Goal: Task Accomplishment & Management: Use online tool/utility

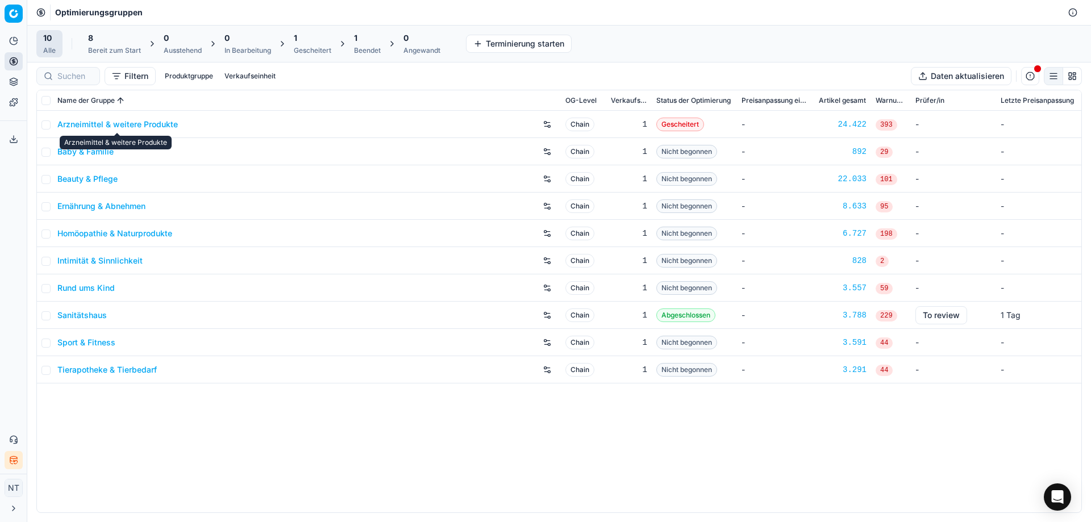
click at [135, 122] on link "Arzneimittel & weitere Produkte" at bounding box center [117, 124] width 121 height 11
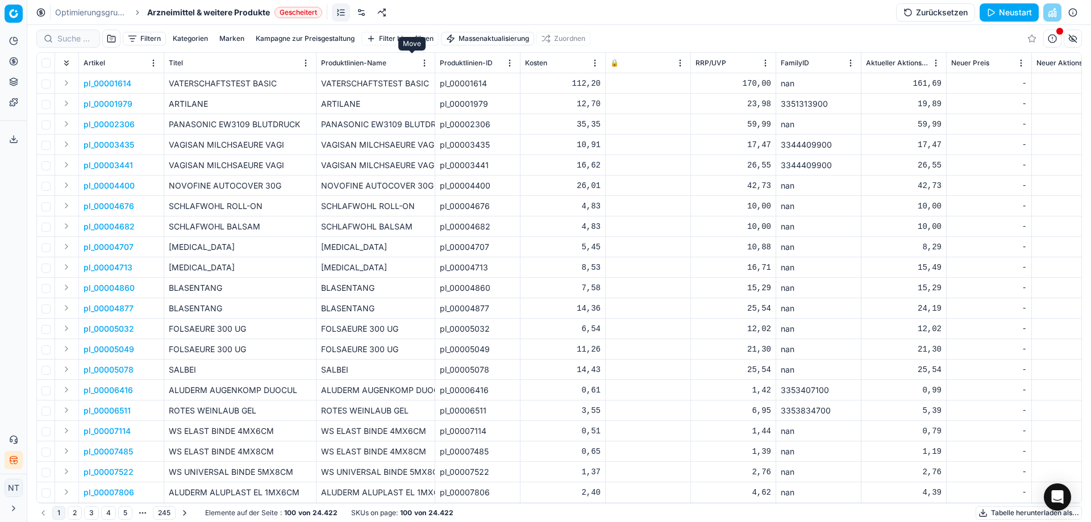
click at [0, 0] on button "Move" at bounding box center [0, 0] width 0 height 0
click at [255, 63] on div "Titel" at bounding box center [240, 62] width 143 height 11
click at [212, 63] on div "Titel" at bounding box center [240, 62] width 143 height 11
drag, startPoint x: 212, startPoint y: 63, endPoint x: 278, endPoint y: 60, distance: 66.0
click at [213, 63] on div "Titel" at bounding box center [240, 62] width 143 height 11
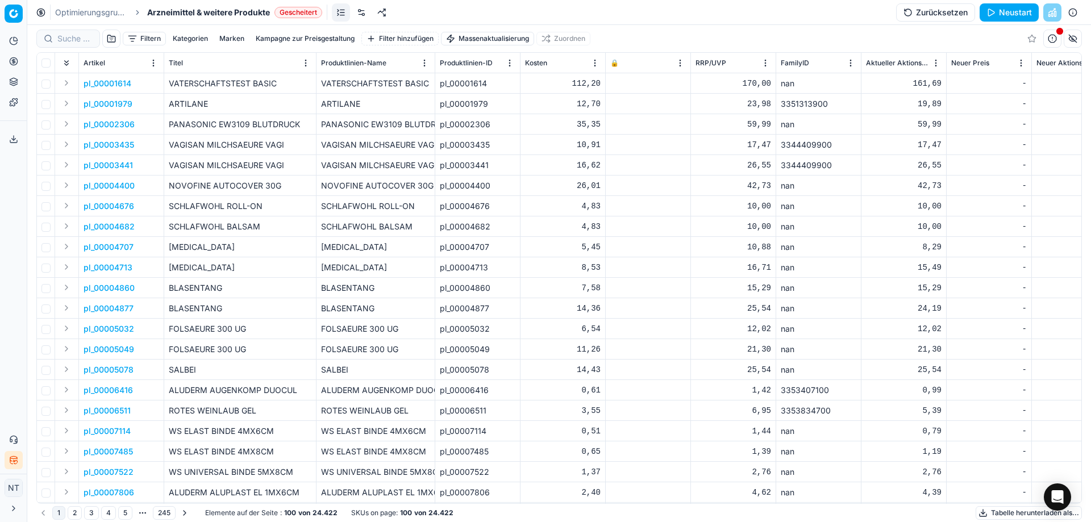
click at [0, 0] on button "Move" at bounding box center [0, 0] width 0 height 0
click at [570, 66] on div "Kosten" at bounding box center [563, 62] width 76 height 11
click at [556, 66] on div "Kosten" at bounding box center [563, 62] width 76 height 11
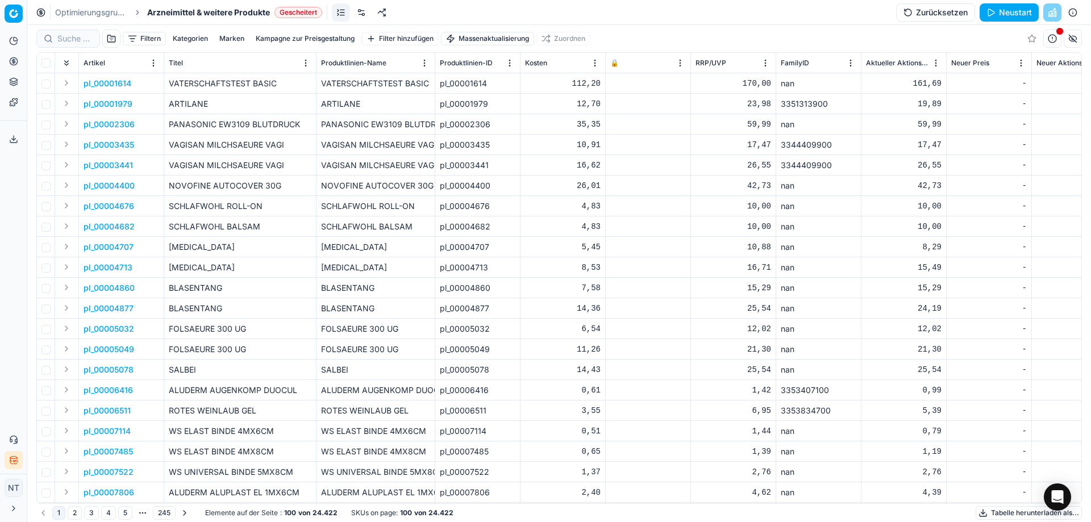
click at [0, 0] on button "Move" at bounding box center [0, 0] width 0 height 0
click at [594, 68] on html "Pricing platform Analytik Preisoptimierung Produktsortiment Vorlagen Exportserv…" at bounding box center [545, 261] width 1091 height 522
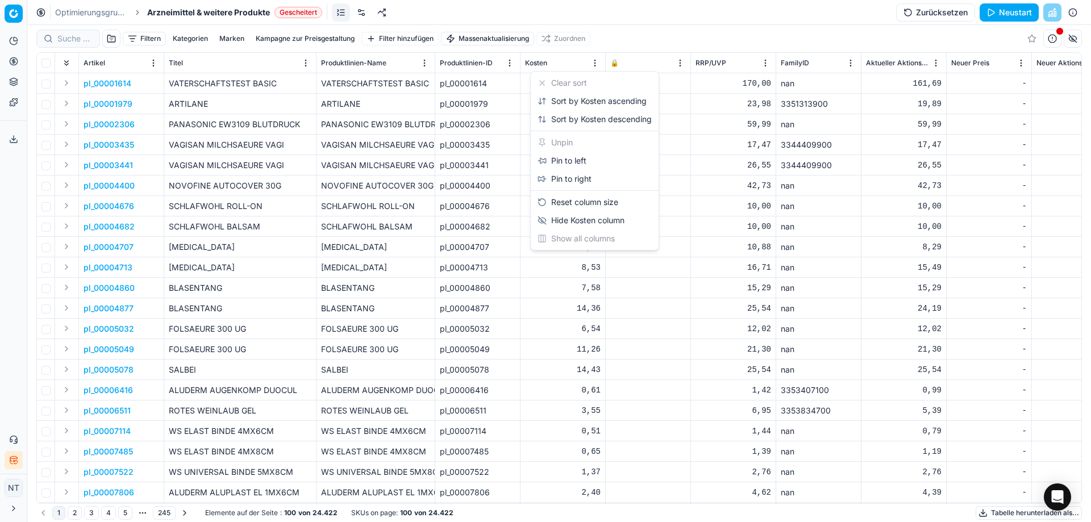
click at [615, 35] on html "Pricing platform Analytik Preisoptimierung Produktsortiment Vorlagen Exportserv…" at bounding box center [545, 261] width 1091 height 522
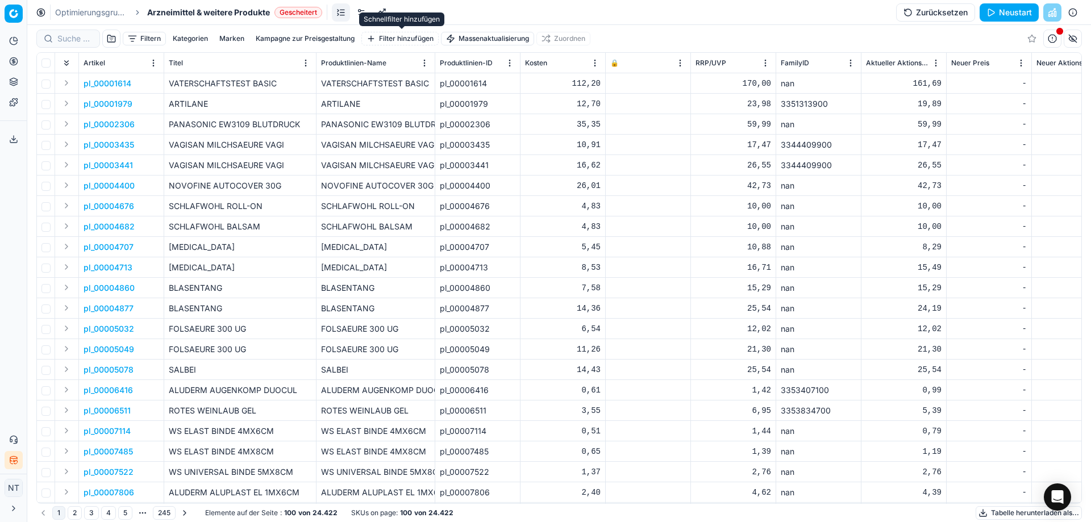
click at [411, 39] on button "Filter hinzufügen" at bounding box center [400, 39] width 77 height 14
type input "koste"
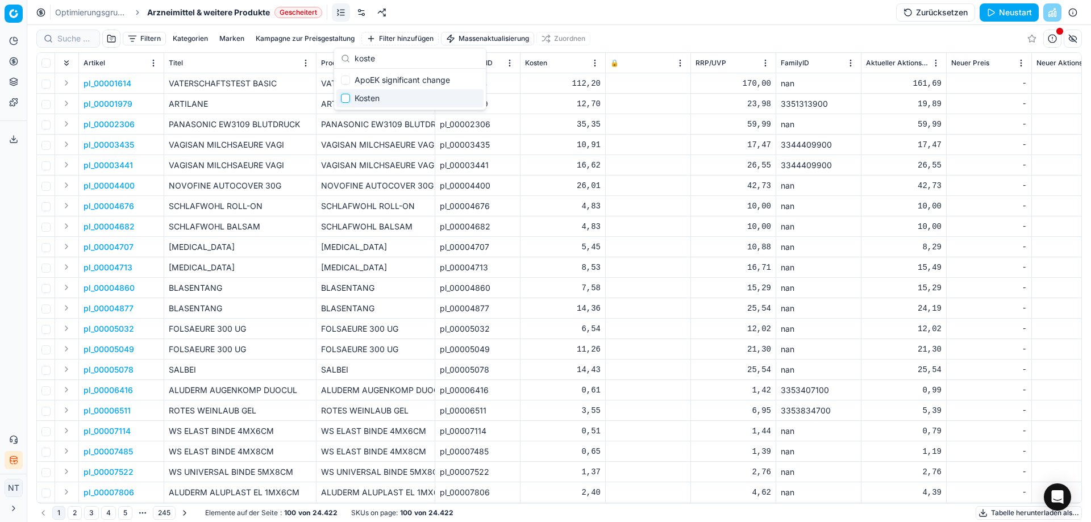
click at [348, 99] on input "Suggestions" at bounding box center [345, 98] width 9 height 9
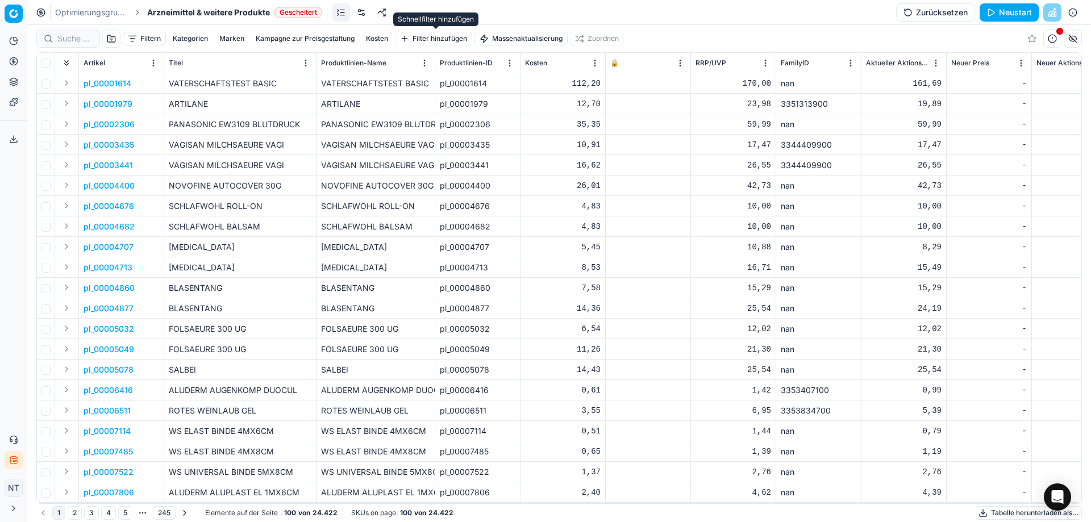
click at [379, 36] on button "Kosten" at bounding box center [377, 39] width 31 height 14
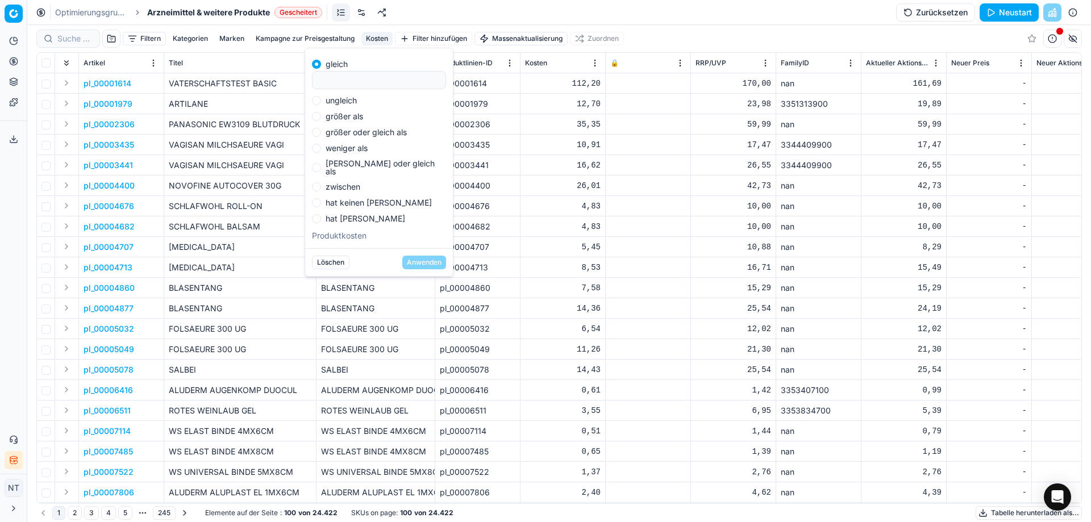
click at [345, 119] on label "größer als" at bounding box center [345, 117] width 38 height 8
click at [321, 119] on input "größer als" at bounding box center [316, 116] width 9 height 9
radio input "true"
type input "100"
click at [402, 256] on button "Anwenden" at bounding box center [424, 263] width 44 height 14
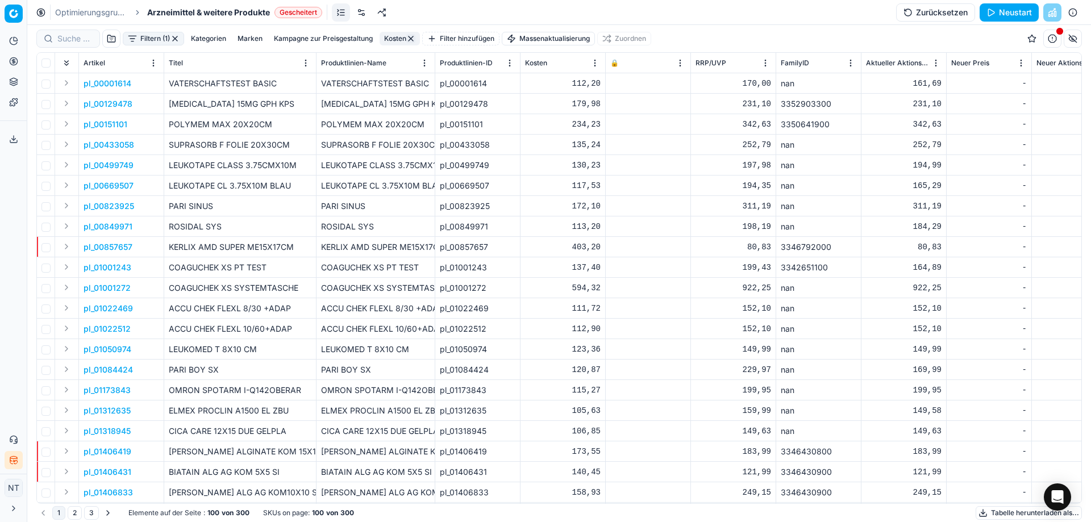
click at [415, 38] on button "button" at bounding box center [410, 38] width 9 height 9
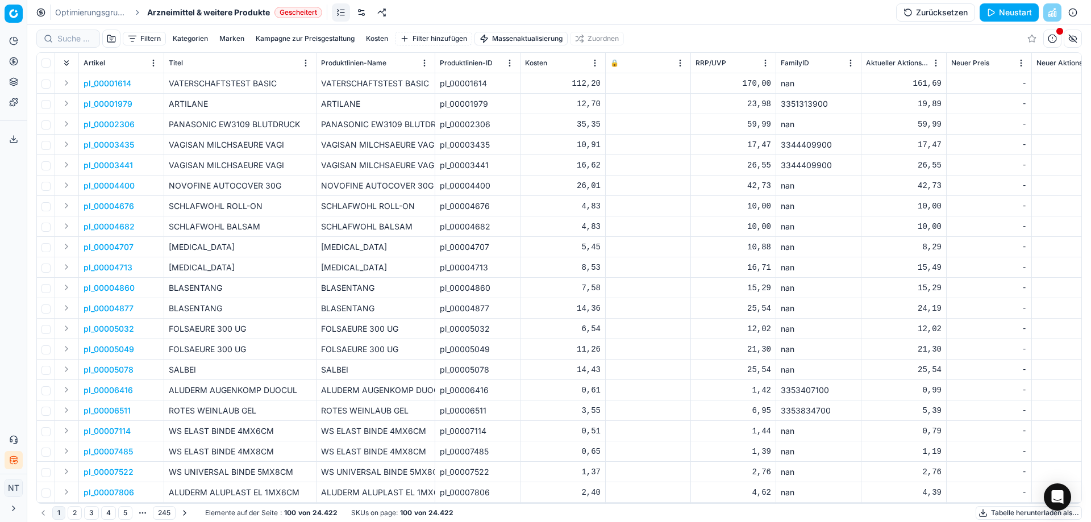
click at [372, 42] on button "Kosten" at bounding box center [377, 39] width 31 height 14
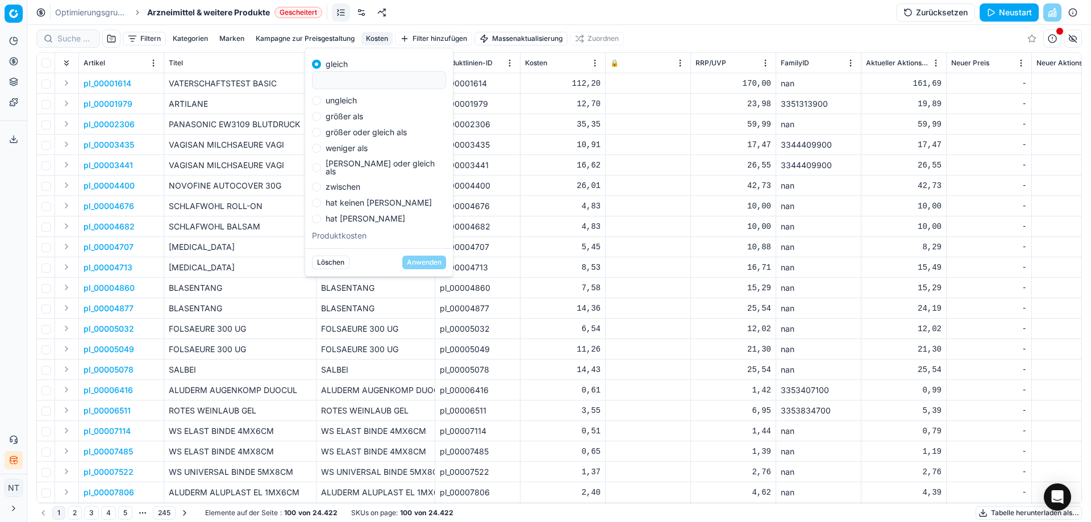
click at [329, 262] on button "Löschen" at bounding box center [331, 263] width 38 height 14
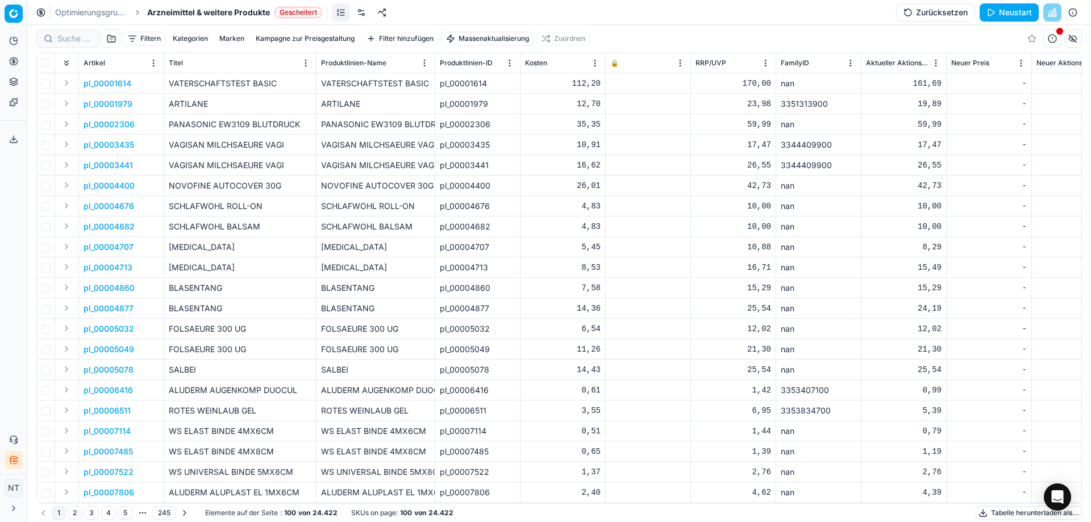
click at [128, 38] on button "Filtern" at bounding box center [144, 39] width 43 height 14
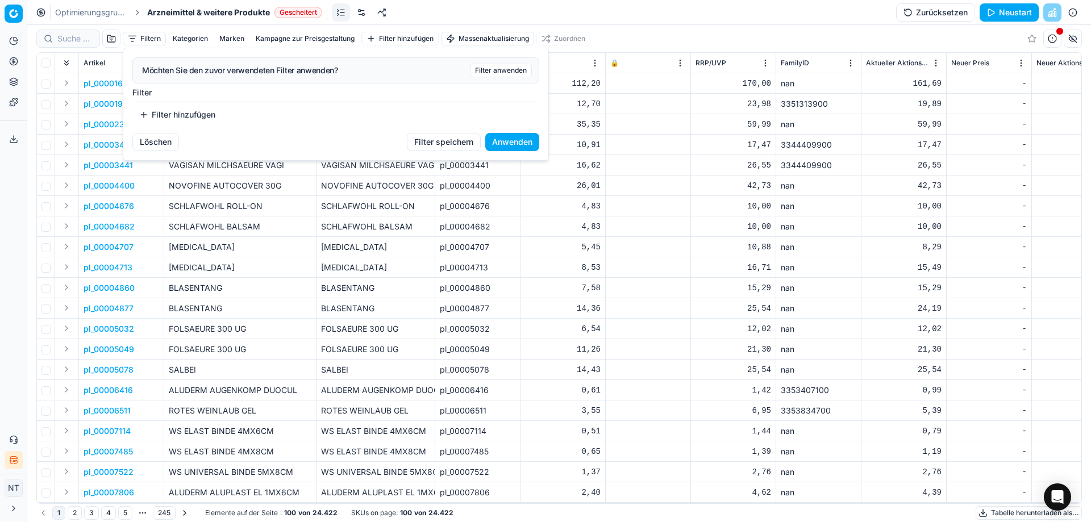
click at [453, 10] on html "Pricing platform Analytik Preisoptimierung Produktsortiment Vorlagen Exportserv…" at bounding box center [545, 261] width 1091 height 522
